Goal: Task Accomplishment & Management: Manage account settings

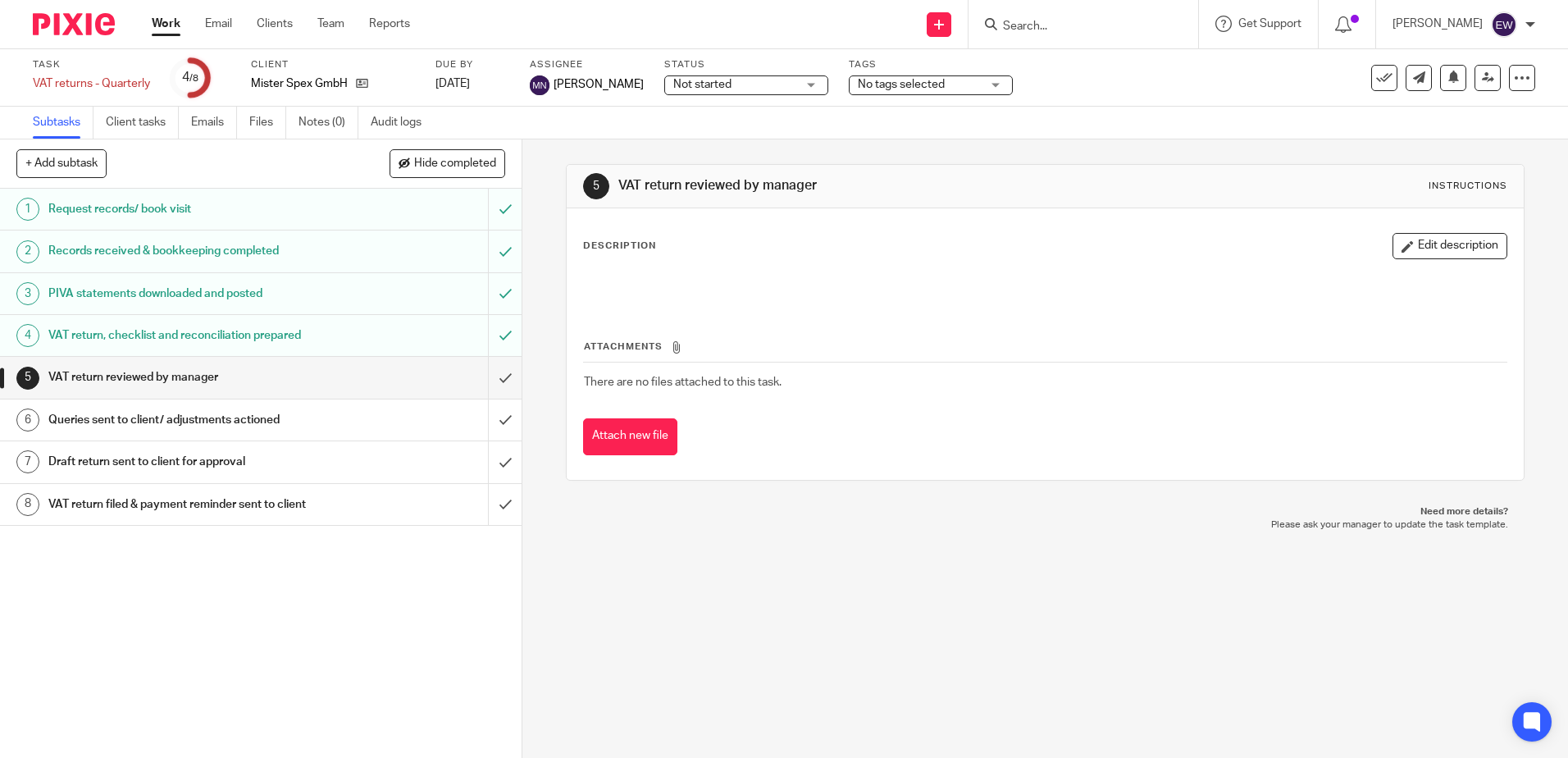
click at [105, 20] on img at bounding box center [73, 24] width 82 height 23
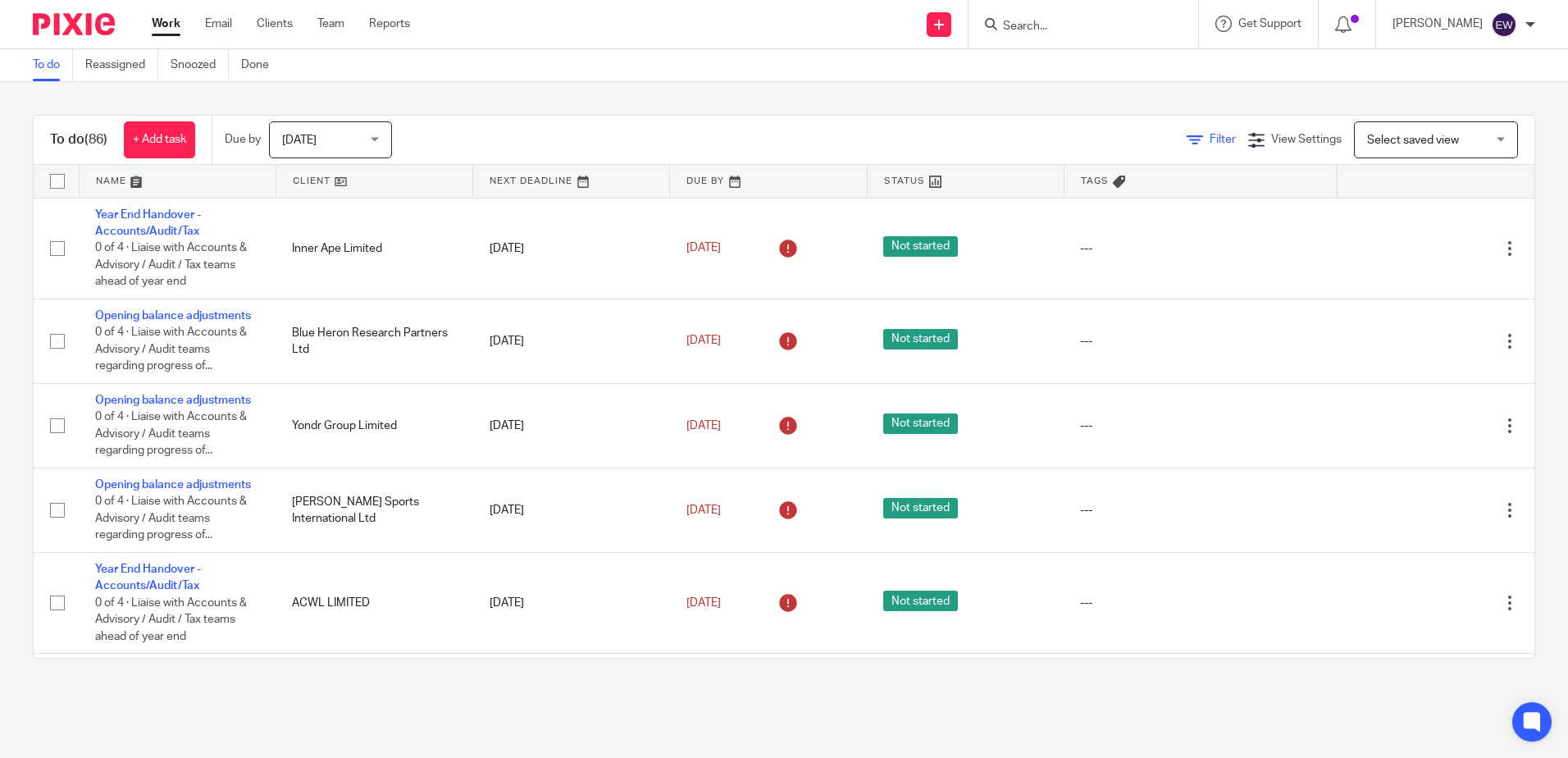
click at [1209, 145] on span "Filter" at bounding box center [1223, 139] width 26 height 11
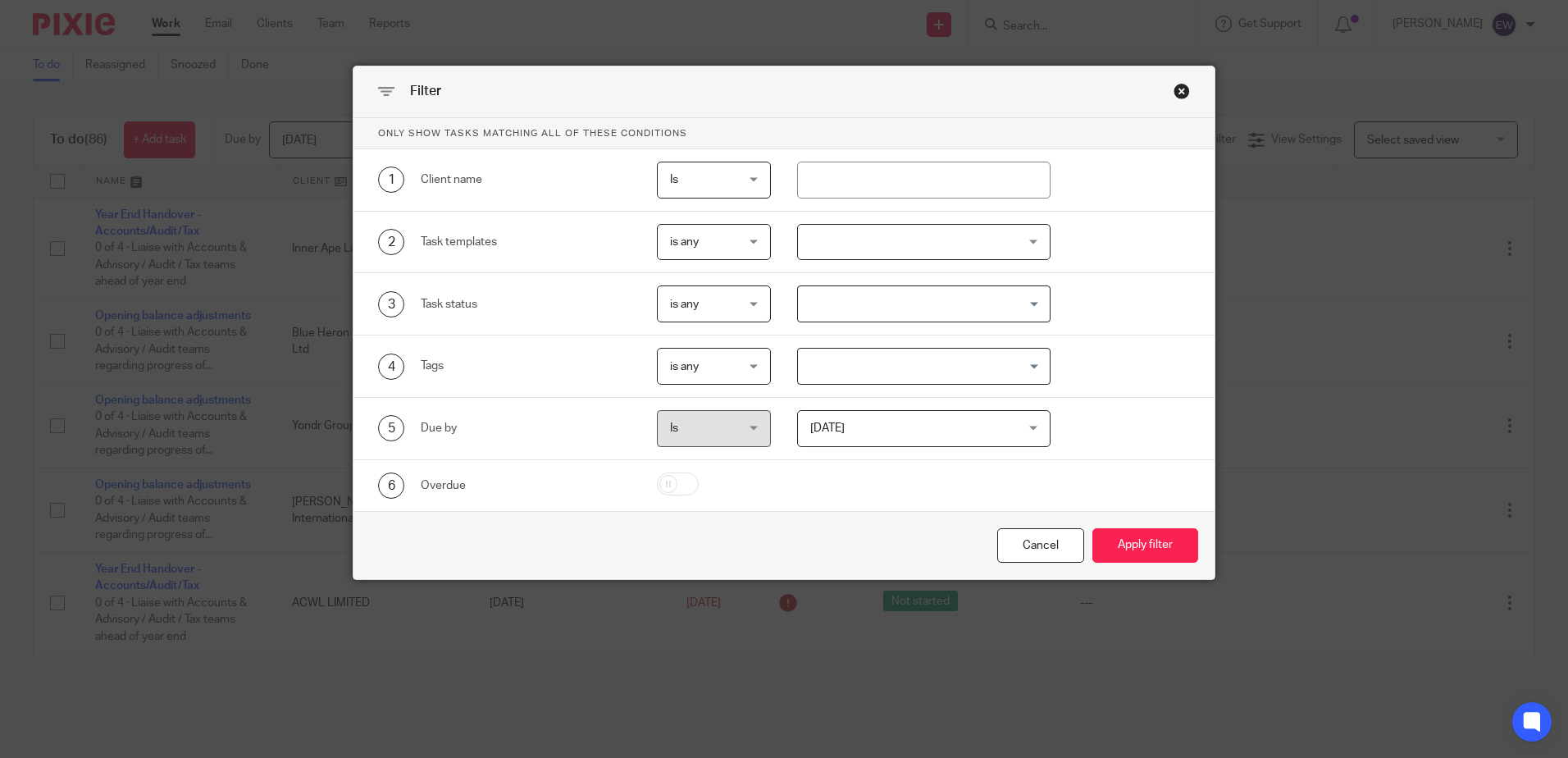
click at [865, 159] on div "1 Client name Is Is Is Is not is" at bounding box center [784, 181] width 861 height 62
click at [865, 164] on input "text" at bounding box center [923, 180] width 253 height 37
type input "atlante"
click at [1093, 528] on button "Apply filter" at bounding box center [1145, 545] width 105 height 35
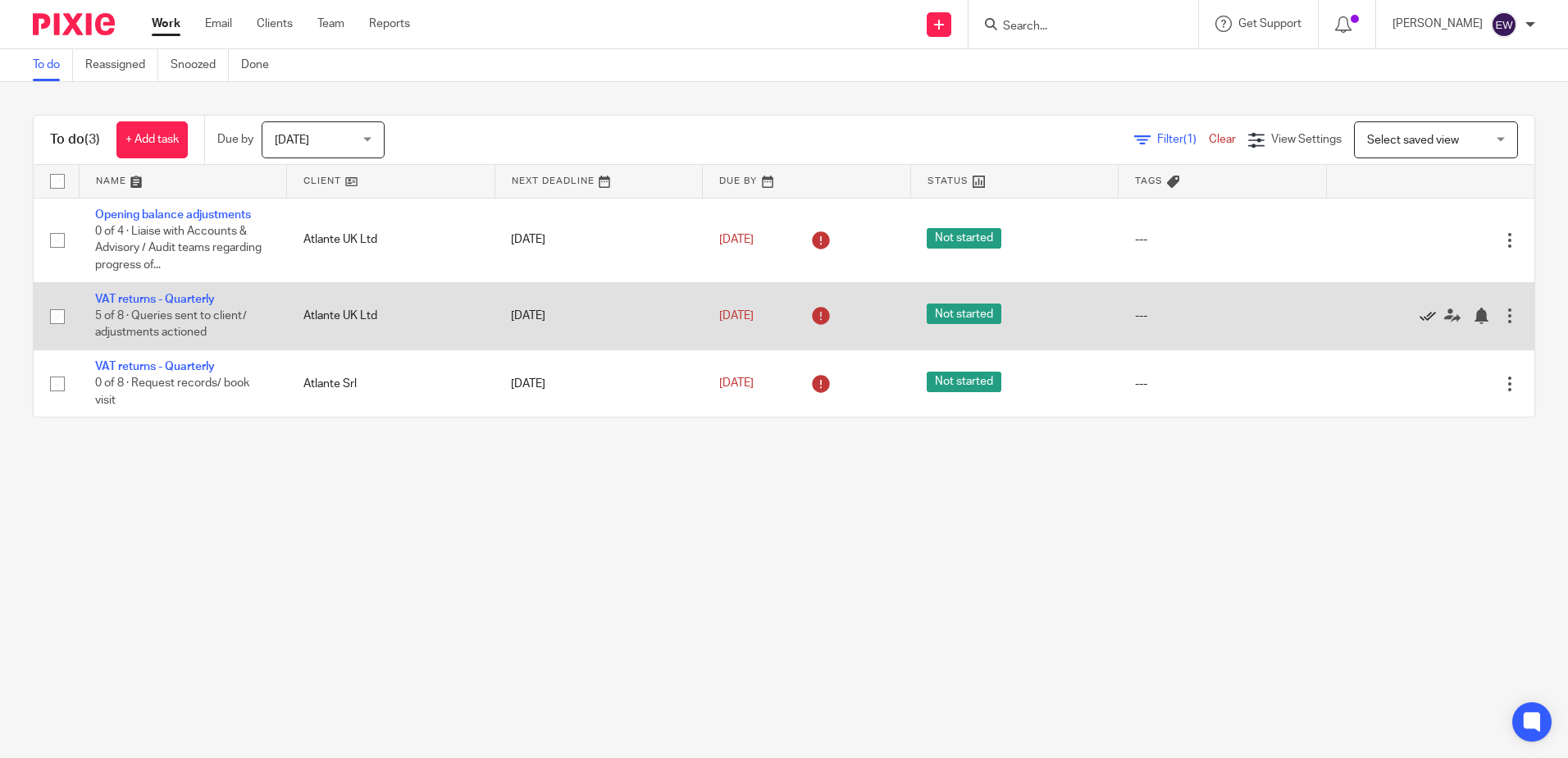
click at [1419, 315] on icon at bounding box center [1427, 315] width 16 height 16
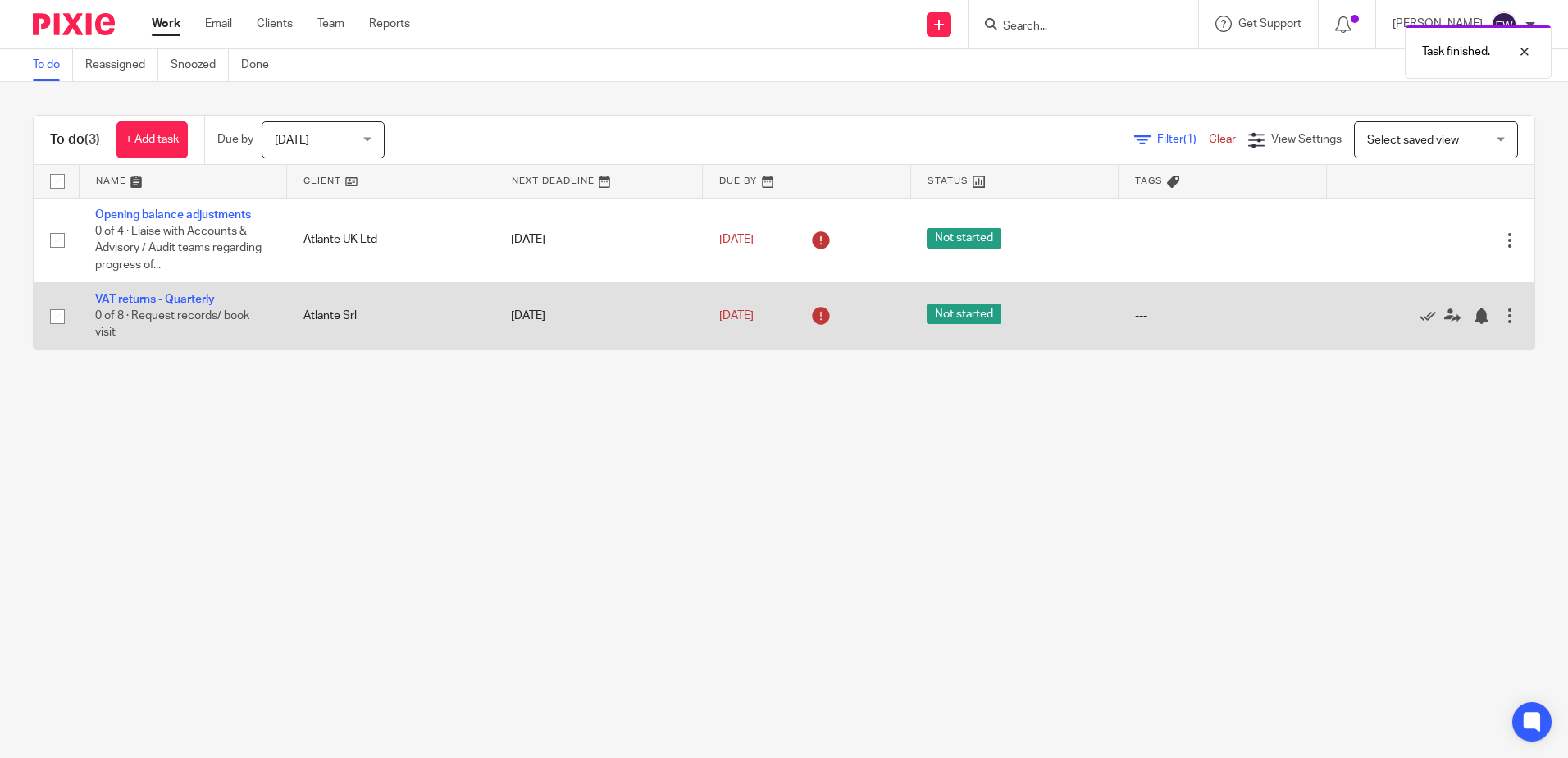
click at [199, 294] on link "VAT returns - Quarterly" at bounding box center [154, 299] width 120 height 11
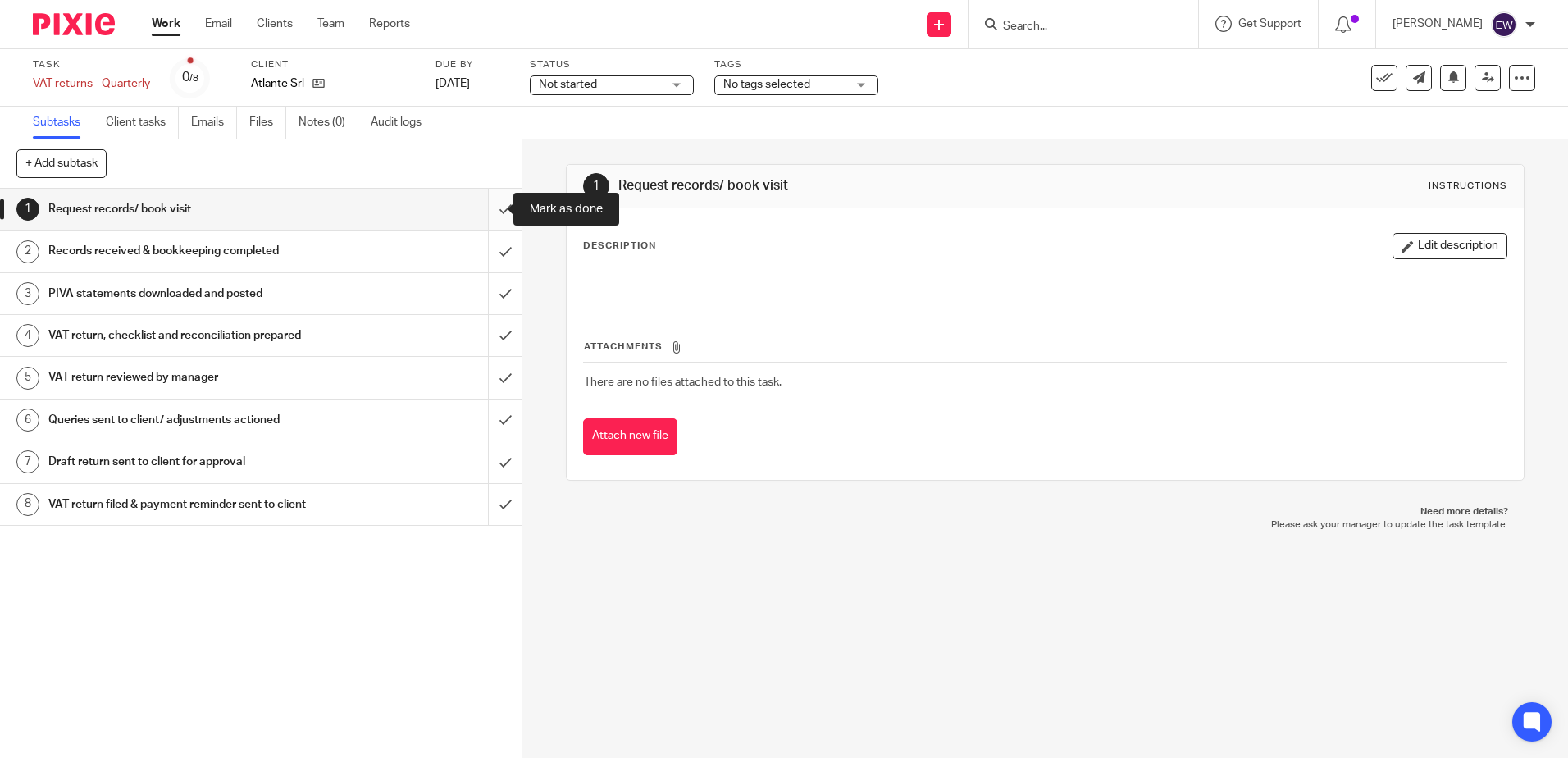
click at [482, 220] on input "submit" at bounding box center [261, 209] width 521 height 41
click at [489, 253] on input "submit" at bounding box center [261, 251] width 521 height 41
click at [484, 286] on input "submit" at bounding box center [261, 294] width 521 height 41
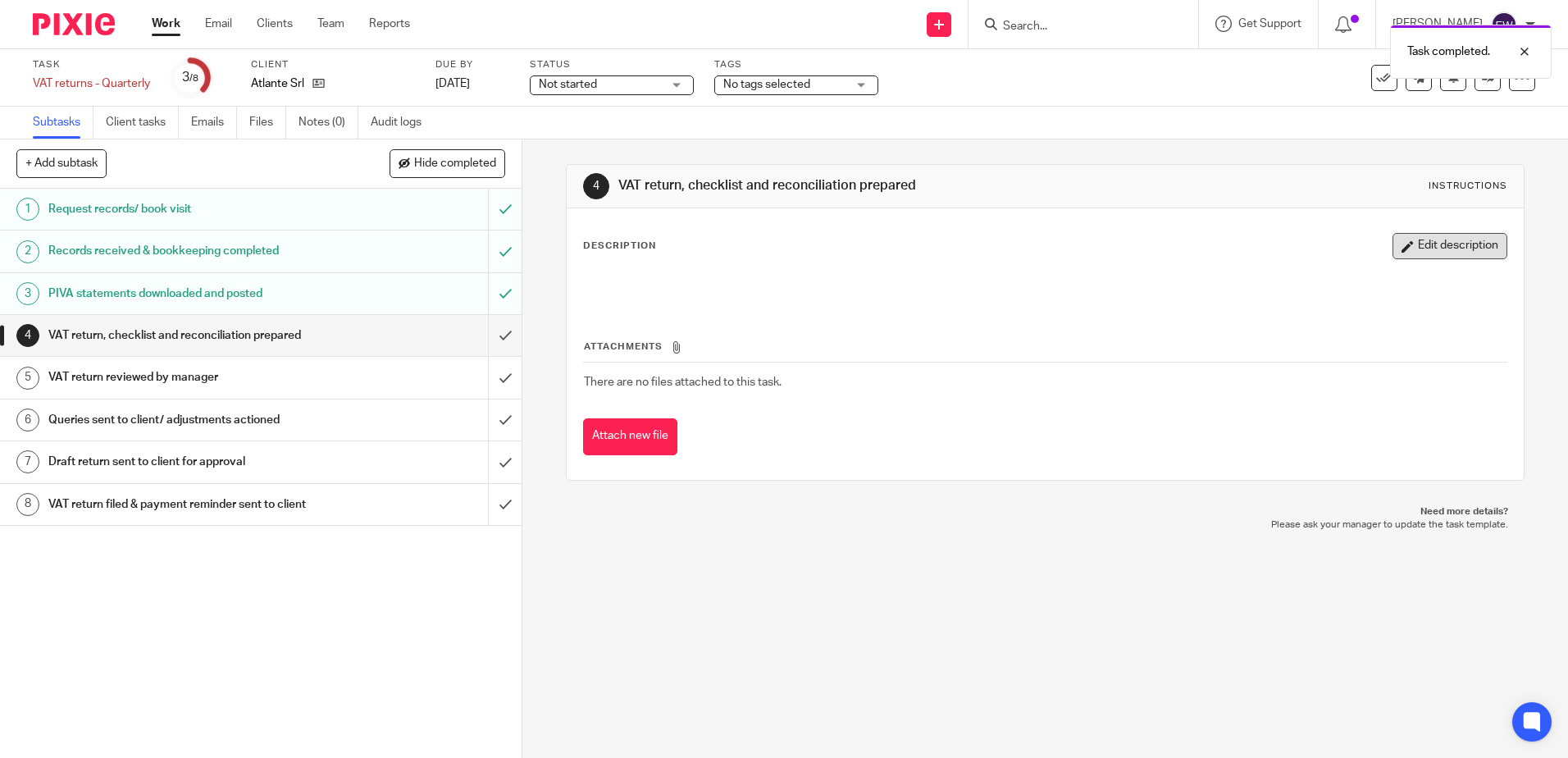
click at [1424, 236] on button "Edit description" at bounding box center [1449, 246] width 115 height 26
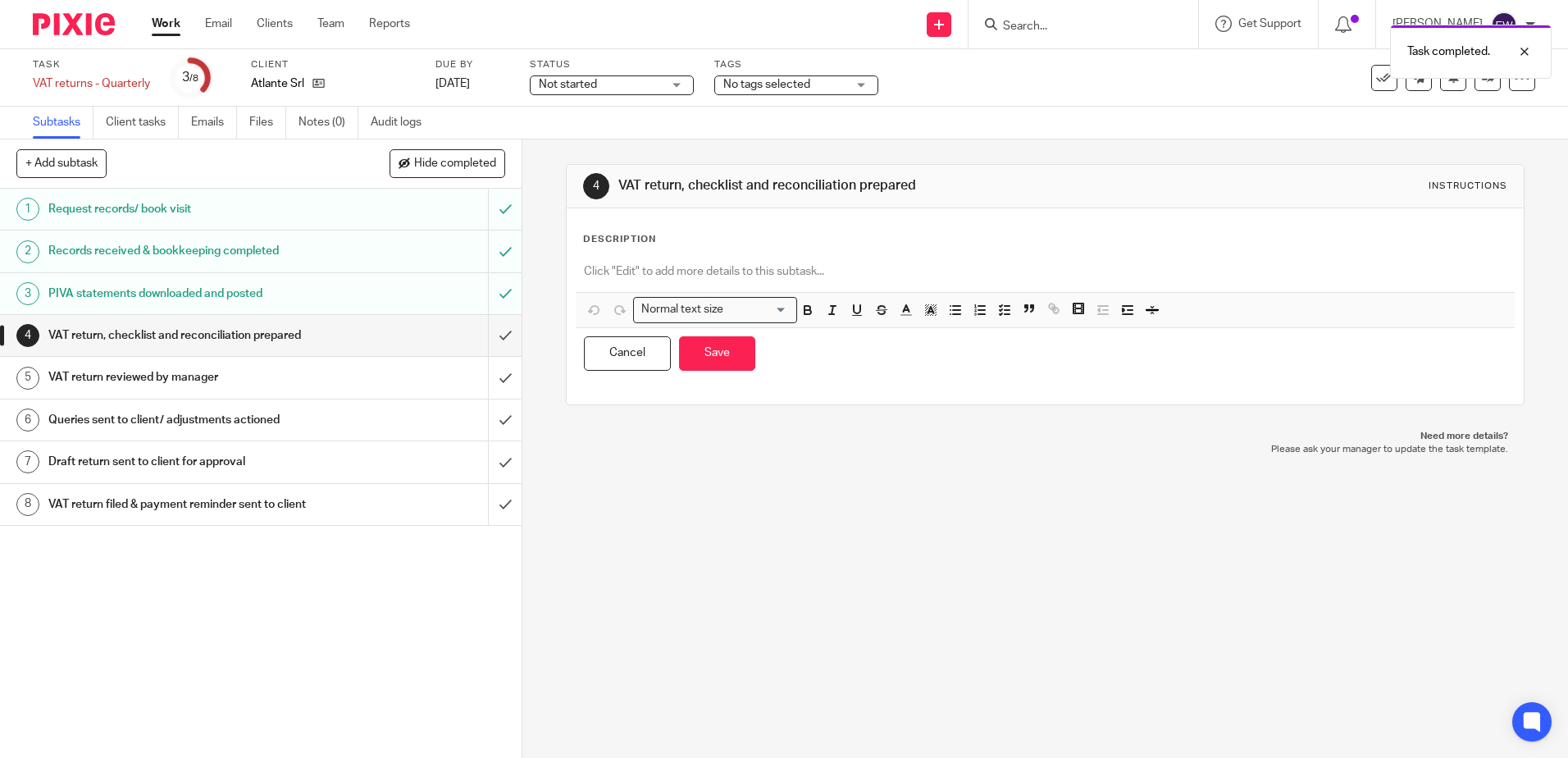
click at [873, 277] on p at bounding box center [1044, 271] width 921 height 16
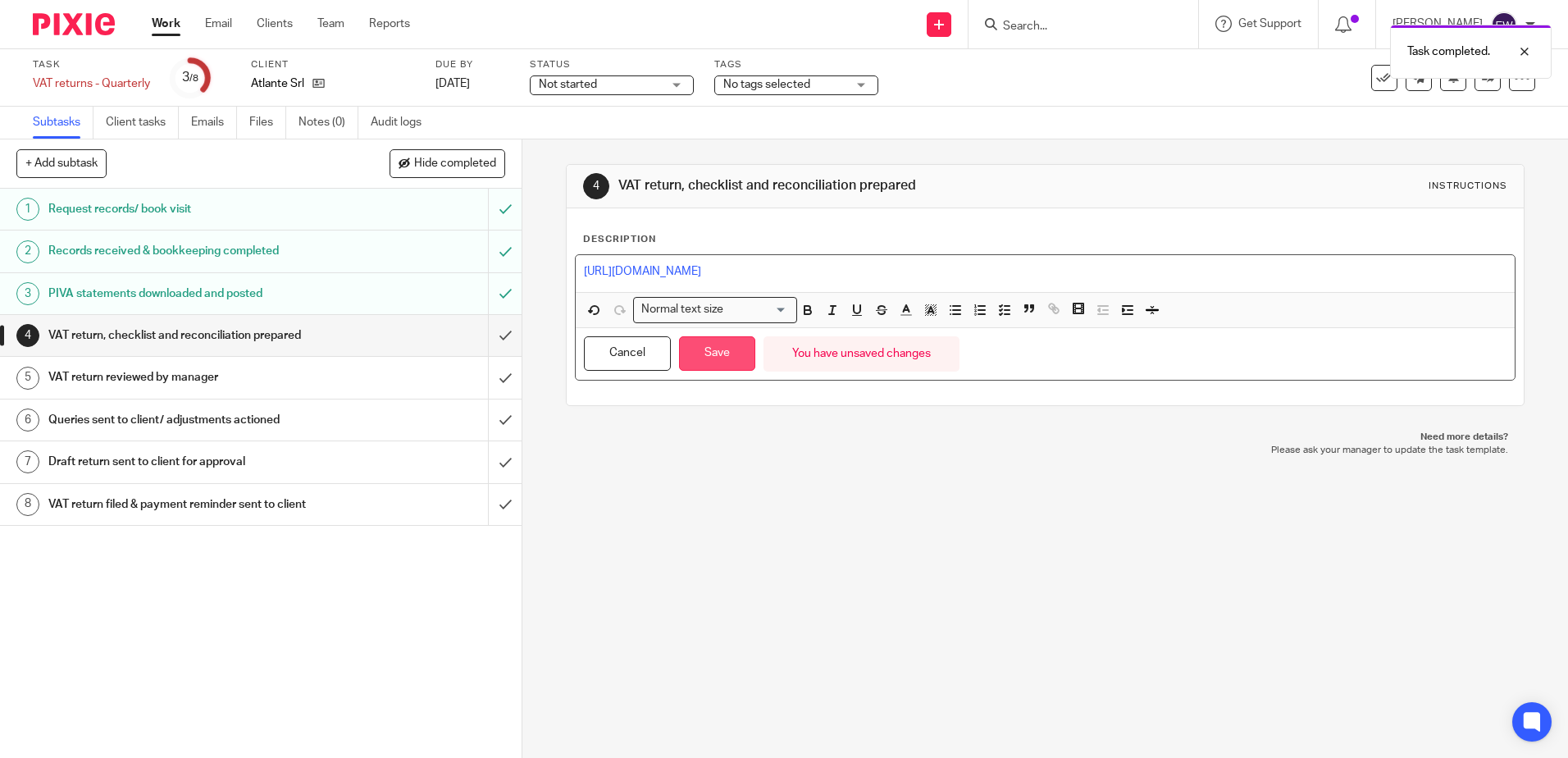
click at [694, 351] on button "Save" at bounding box center [716, 353] width 76 height 35
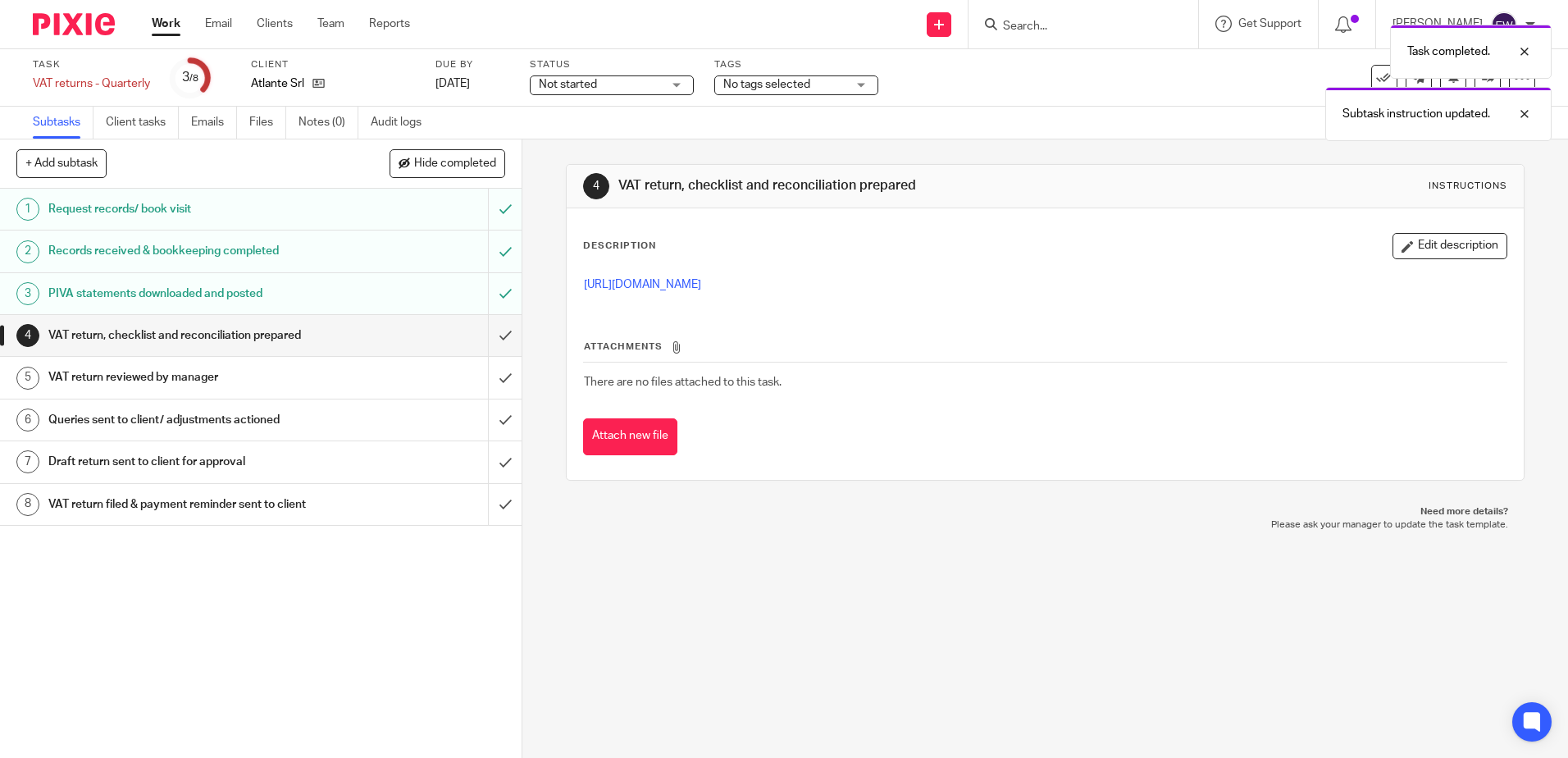
click at [1522, 262] on div "4 VAT return, checklist and reconciliation prepared Instructions Description Ed…" at bounding box center [1045, 448] width 1046 height 619
click at [1022, 413] on div "Attachments There are no files attached to this task. Attach new file" at bounding box center [1044, 380] width 923 height 150
click at [1475, 86] on link at bounding box center [1488, 78] width 26 height 26
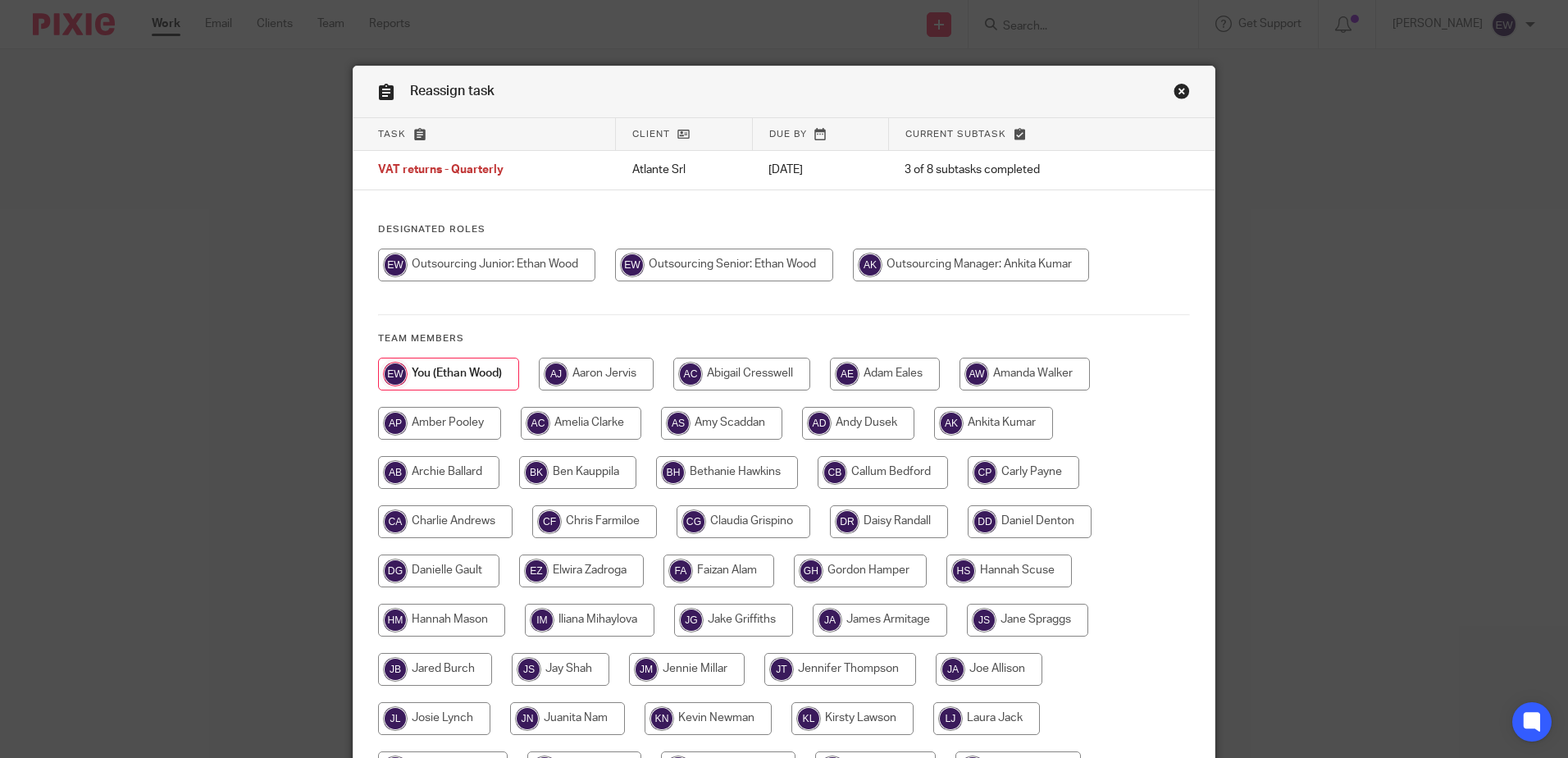
click at [980, 271] on input "radio" at bounding box center [970, 265] width 236 height 33
radio input "true"
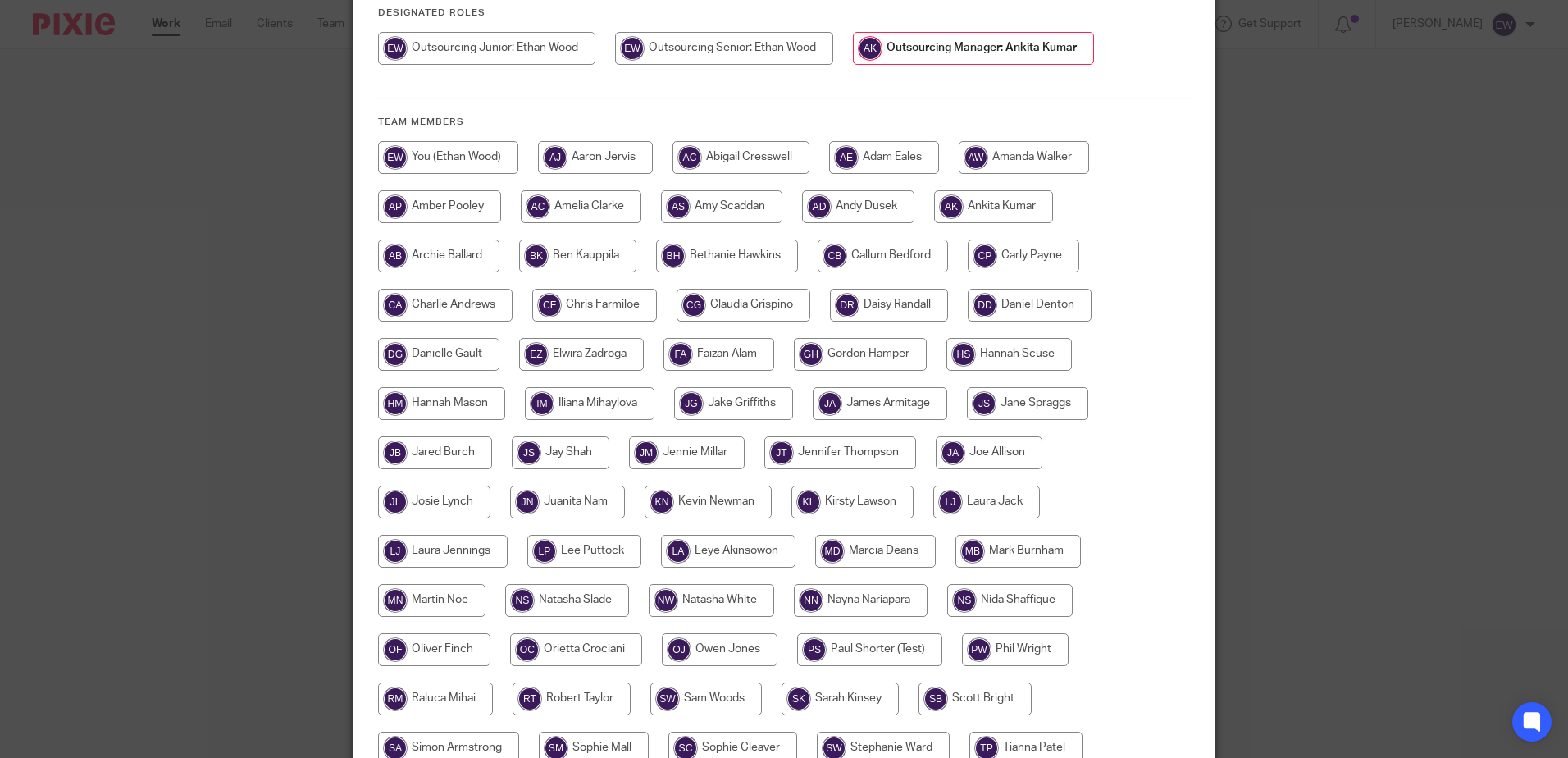
scroll to position [411, 0]
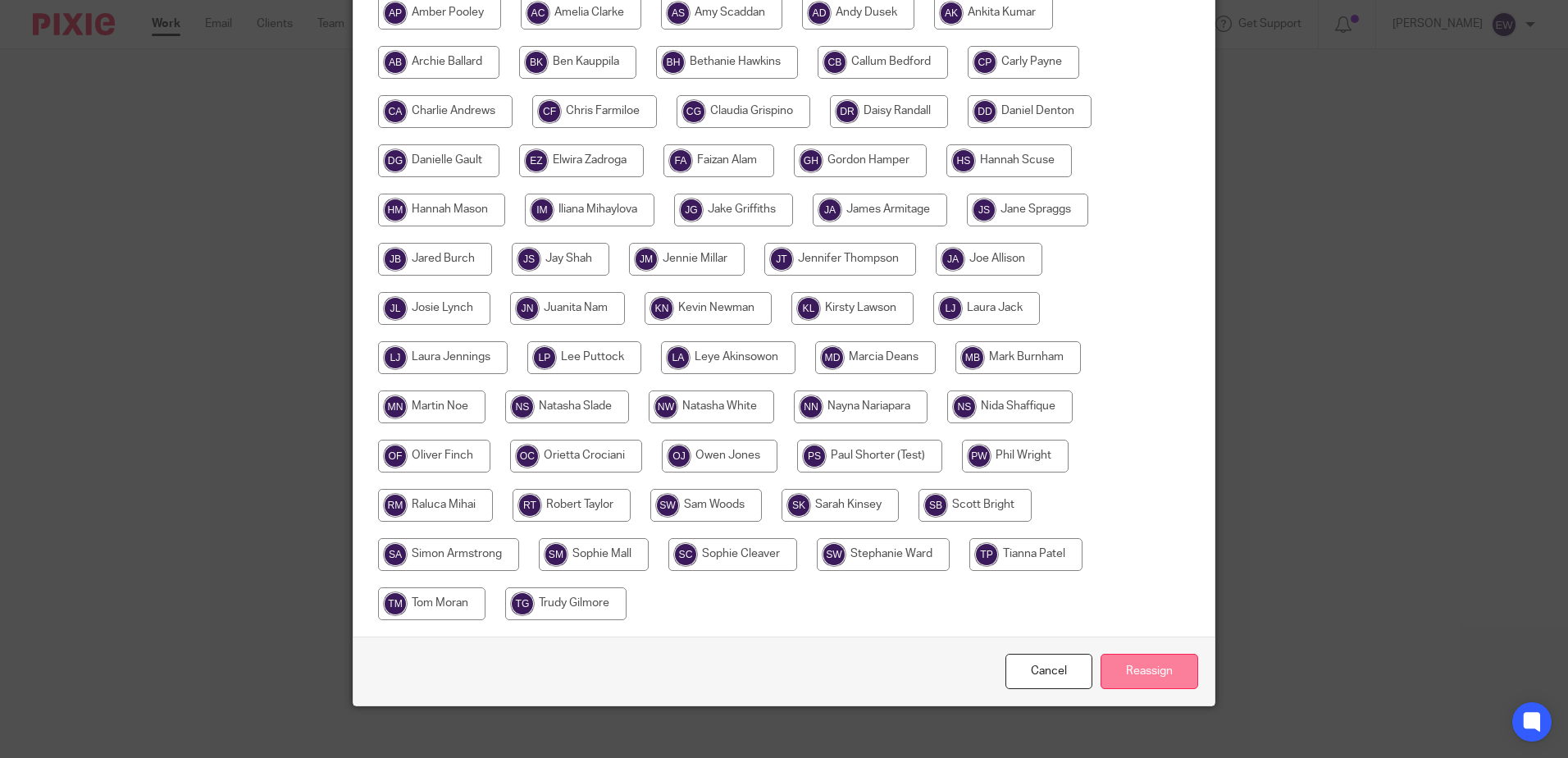
click at [1125, 676] on input "Reassign" at bounding box center [1149, 670] width 98 height 35
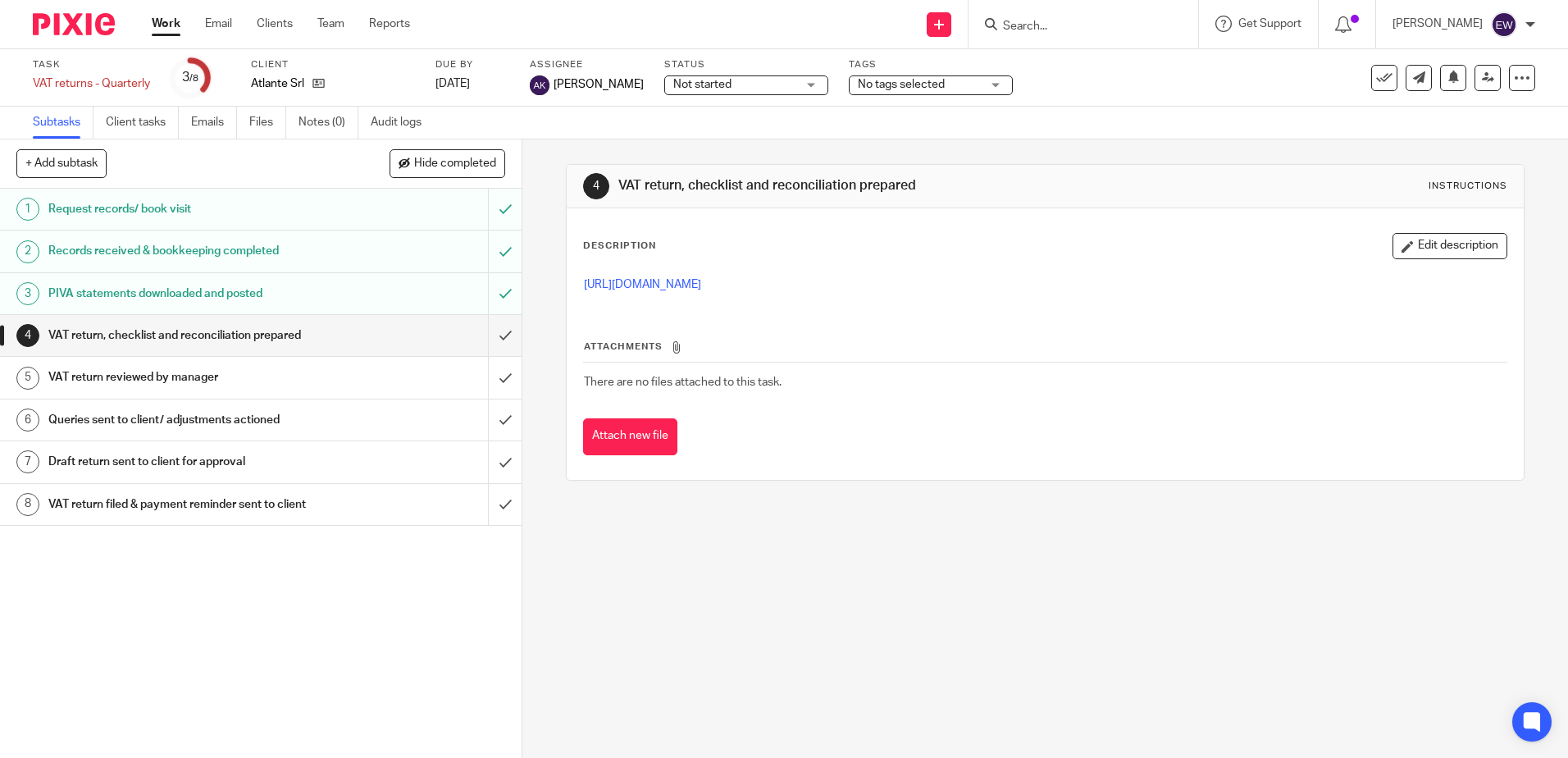
click at [71, 23] on img at bounding box center [73, 24] width 82 height 23
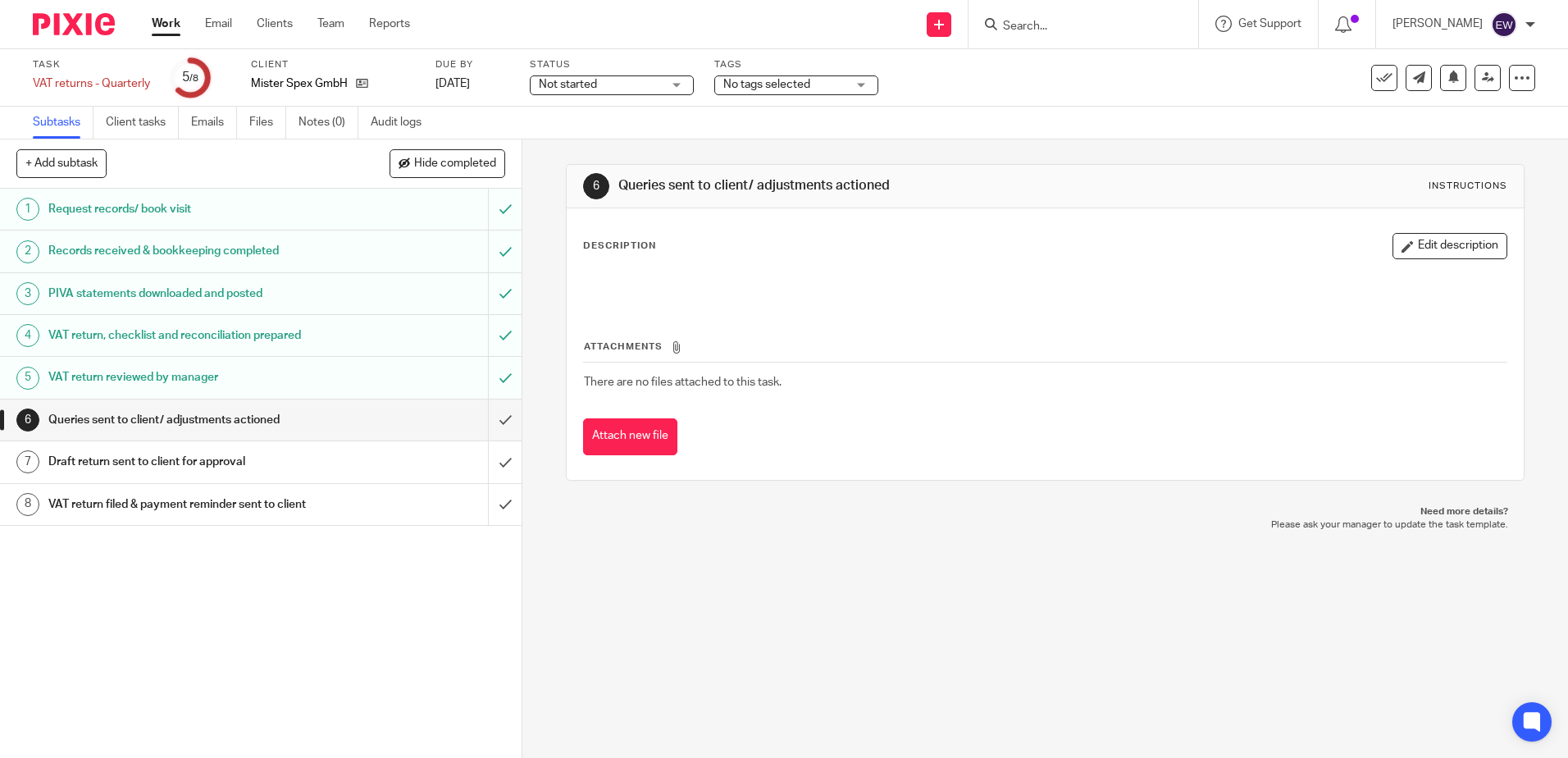
click at [264, 389] on h1 "VAT return reviewed by manager" at bounding box center [189, 378] width 282 height 24
click at [262, 427] on h1 "Queries sent to client/ adjustments actioned" at bounding box center [189, 420] width 282 height 24
